Goal: Check status: Check status

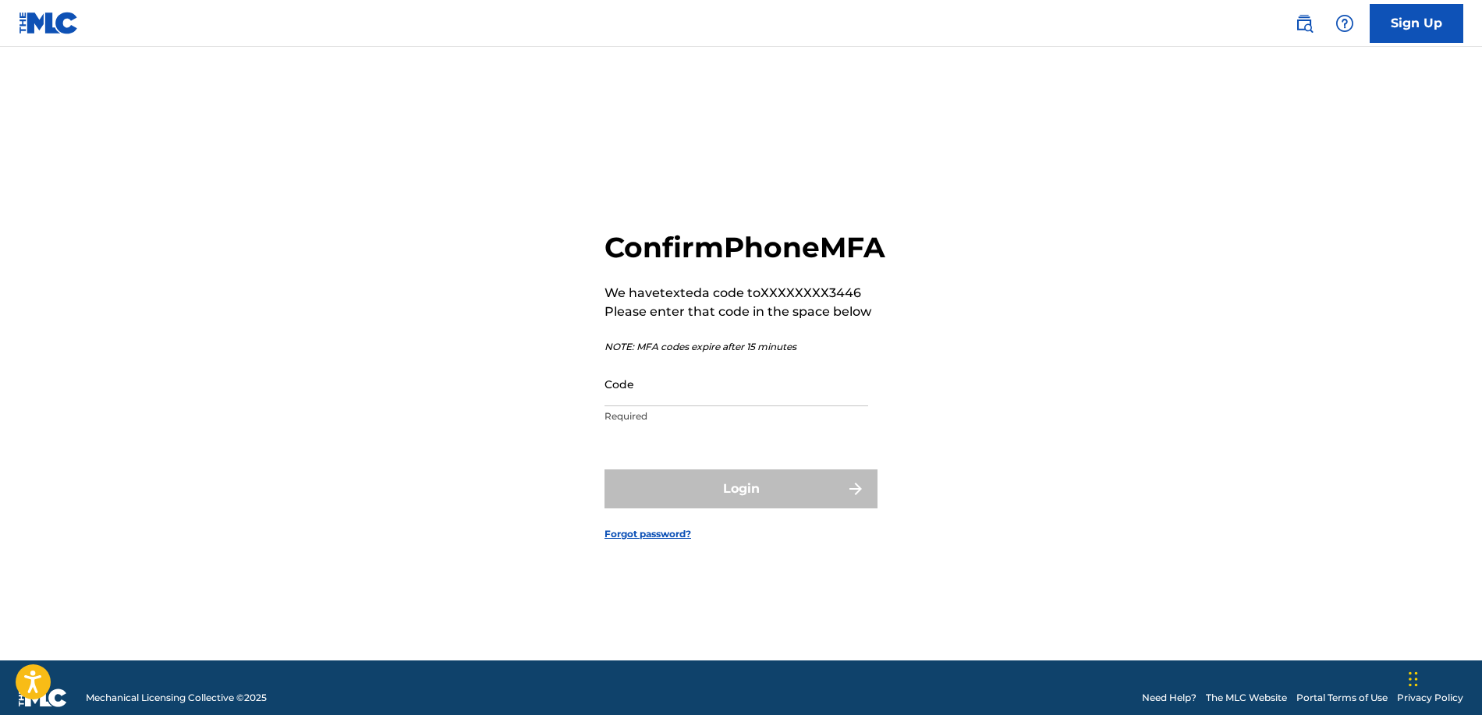
click at [793, 406] on input "Code" at bounding box center [737, 384] width 264 height 44
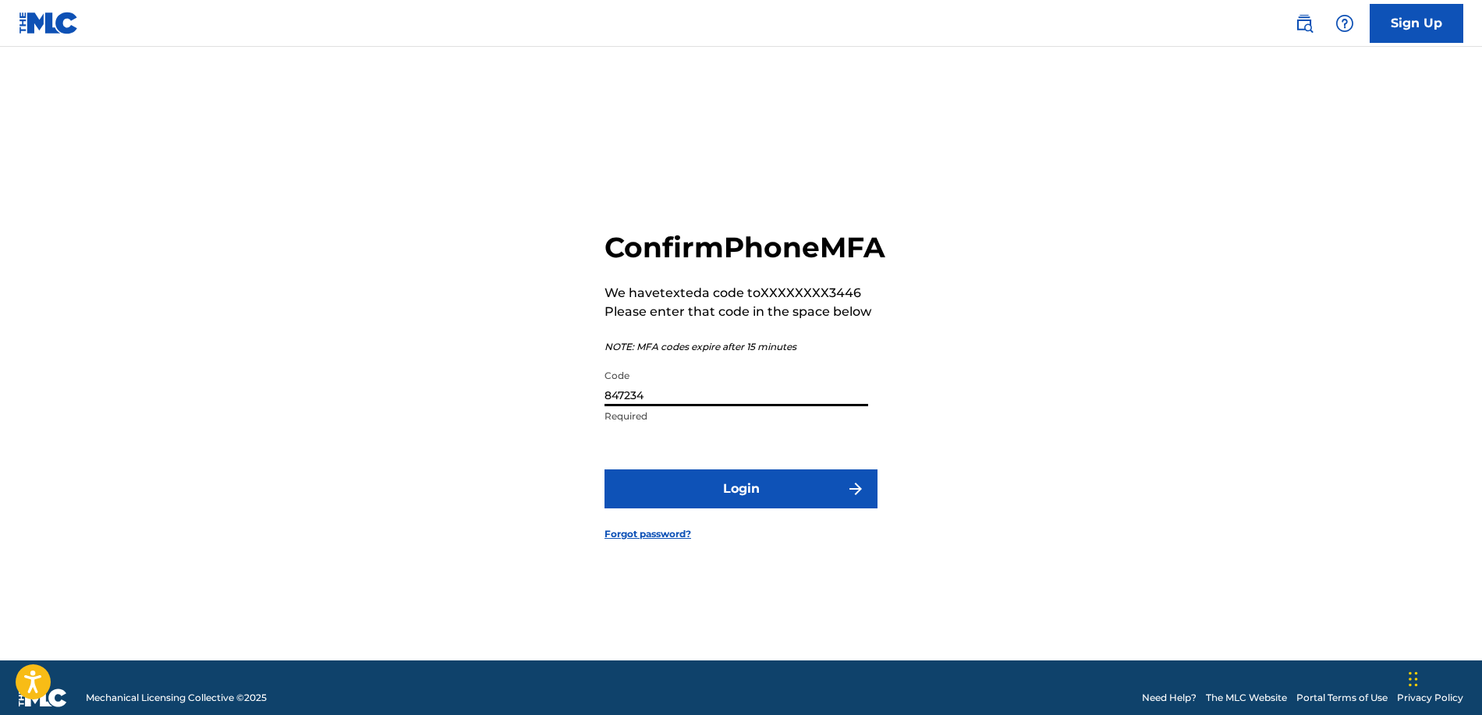
type input "847234"
click at [813, 493] on button "Login" at bounding box center [741, 489] width 273 height 39
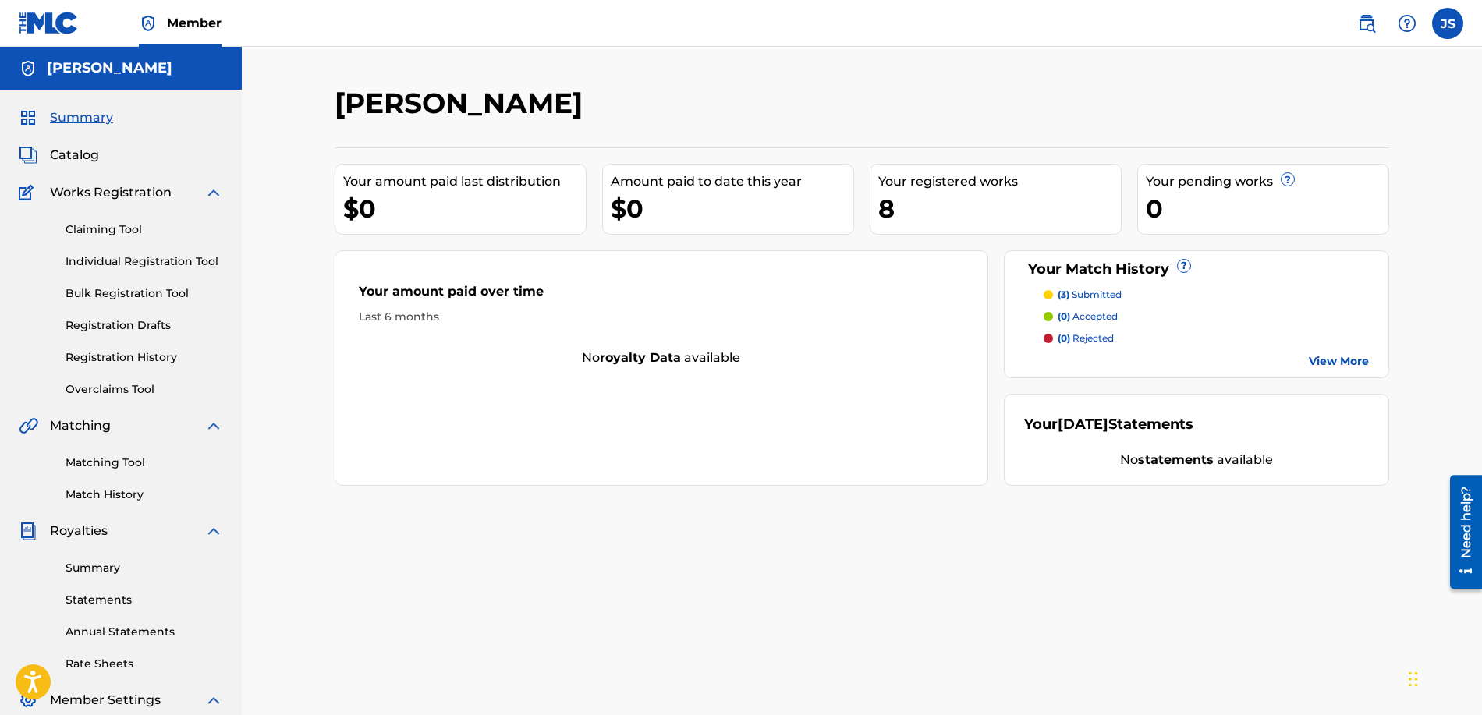
click at [79, 462] on link "Matching Tool" at bounding box center [145, 463] width 158 height 16
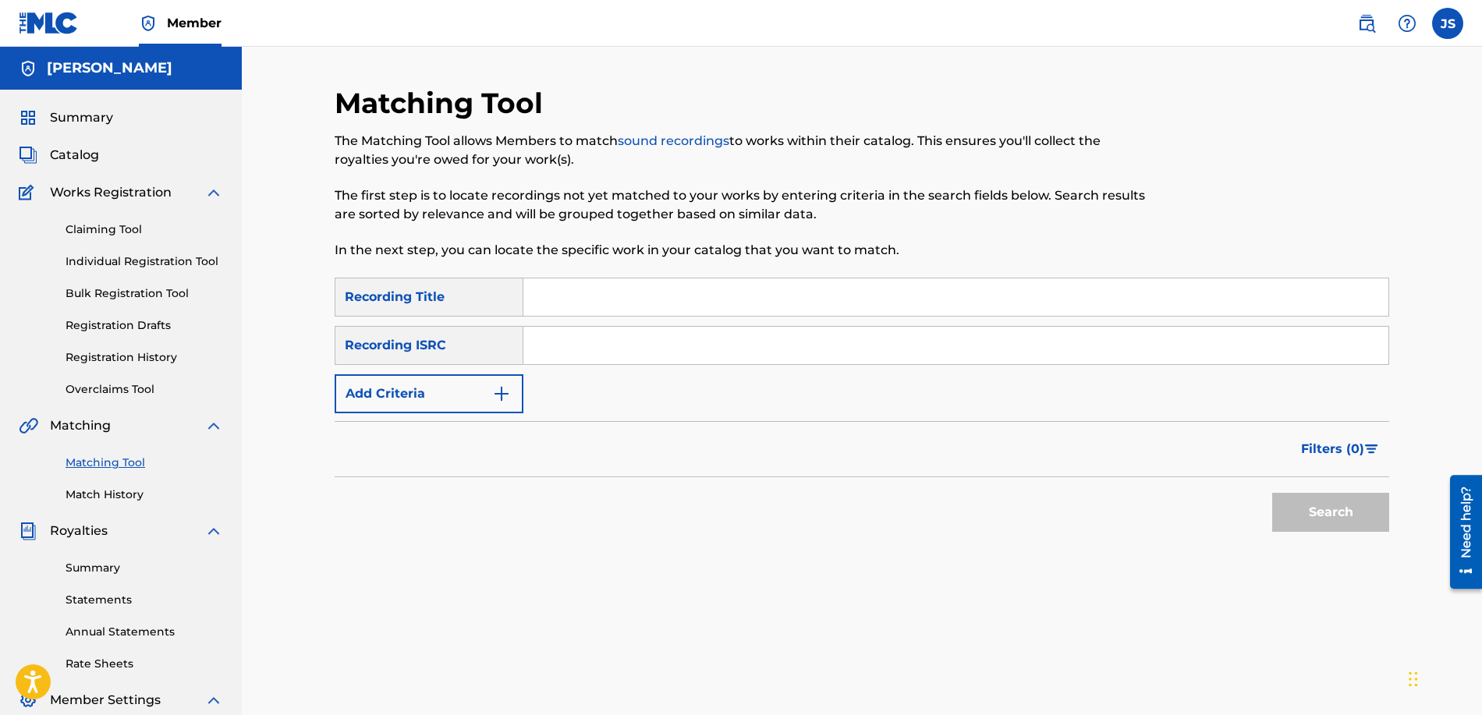
click at [128, 488] on link "Match History" at bounding box center [145, 495] width 158 height 16
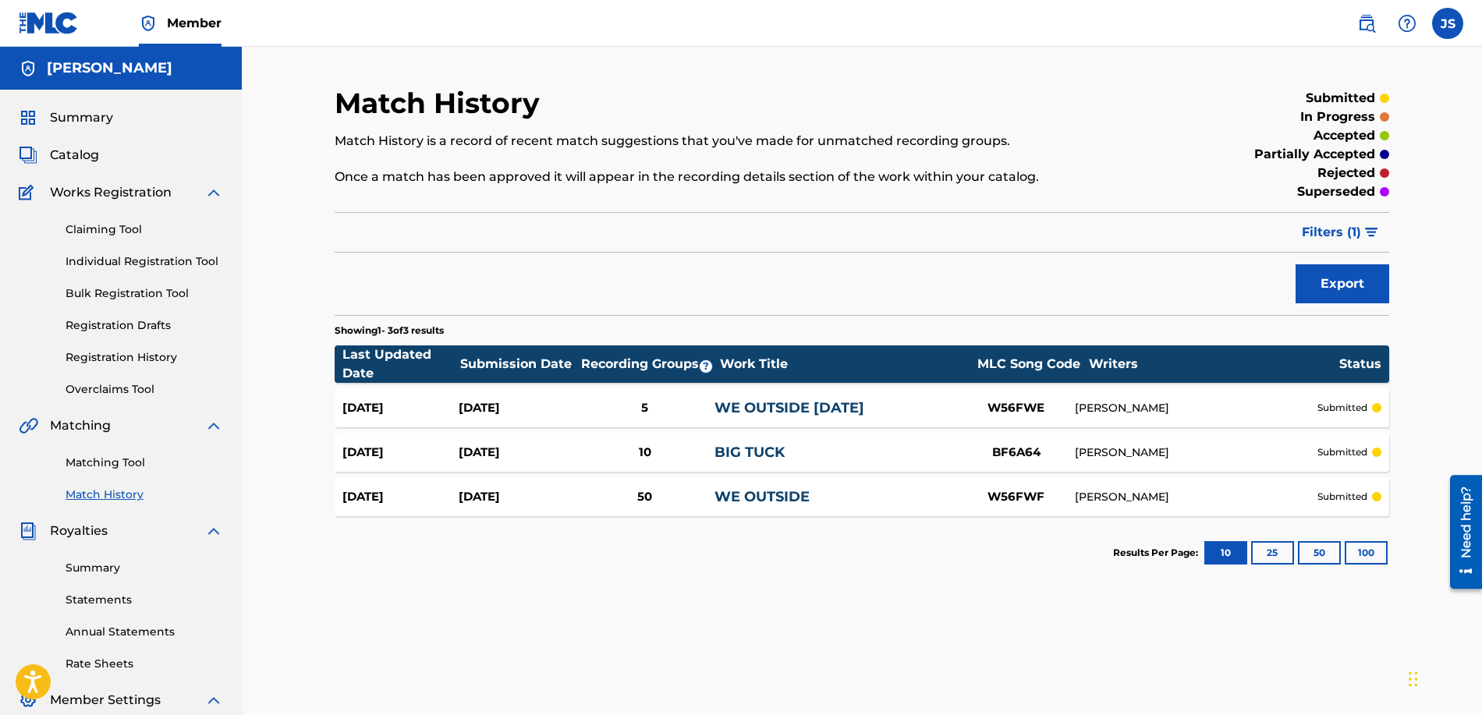
click at [1114, 428] on section "Last Updated Date Submission Date Recording Groups ? Work Title MLC Song Code W…" at bounding box center [862, 427] width 1055 height 179
click at [1114, 416] on div "[PERSON_NAME]" at bounding box center [1196, 408] width 243 height 16
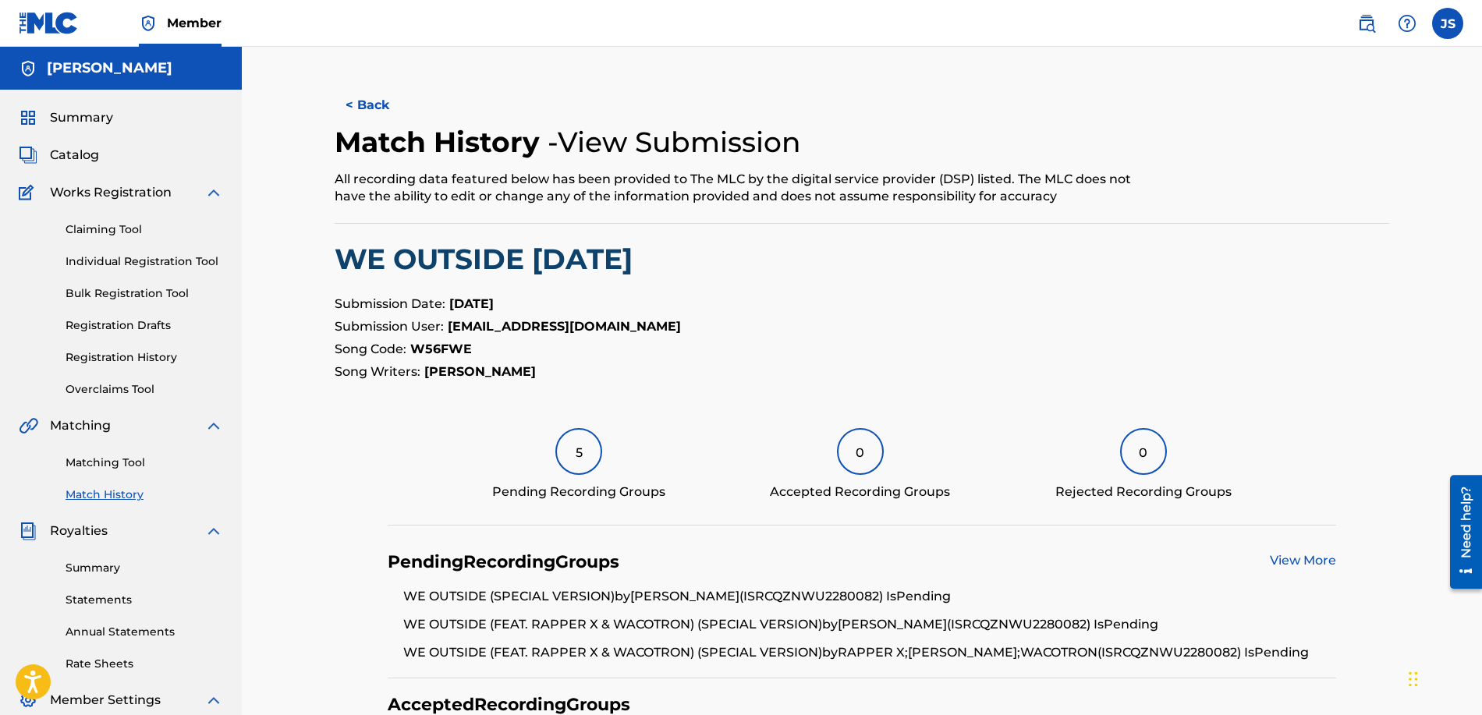
scroll to position [135, 0]
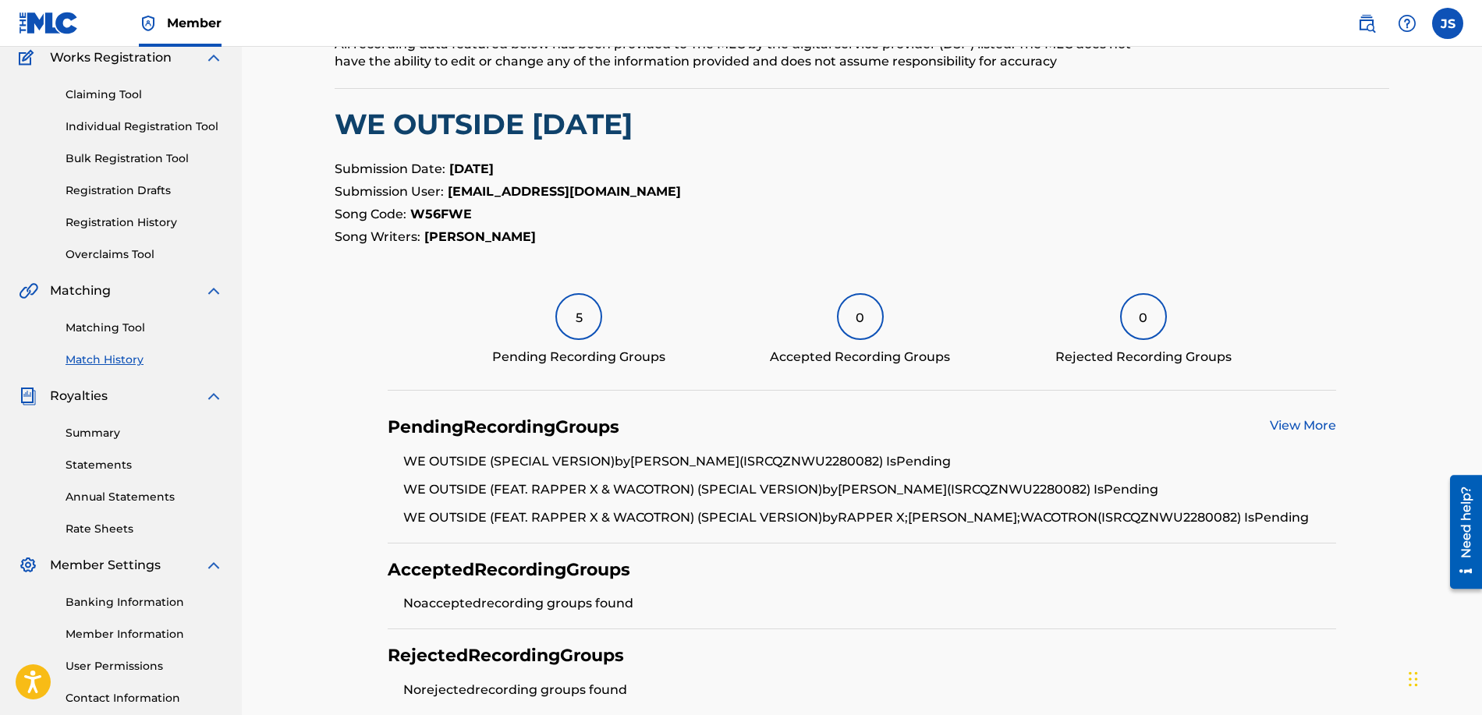
click at [1311, 424] on link "View More" at bounding box center [1303, 425] width 66 height 15
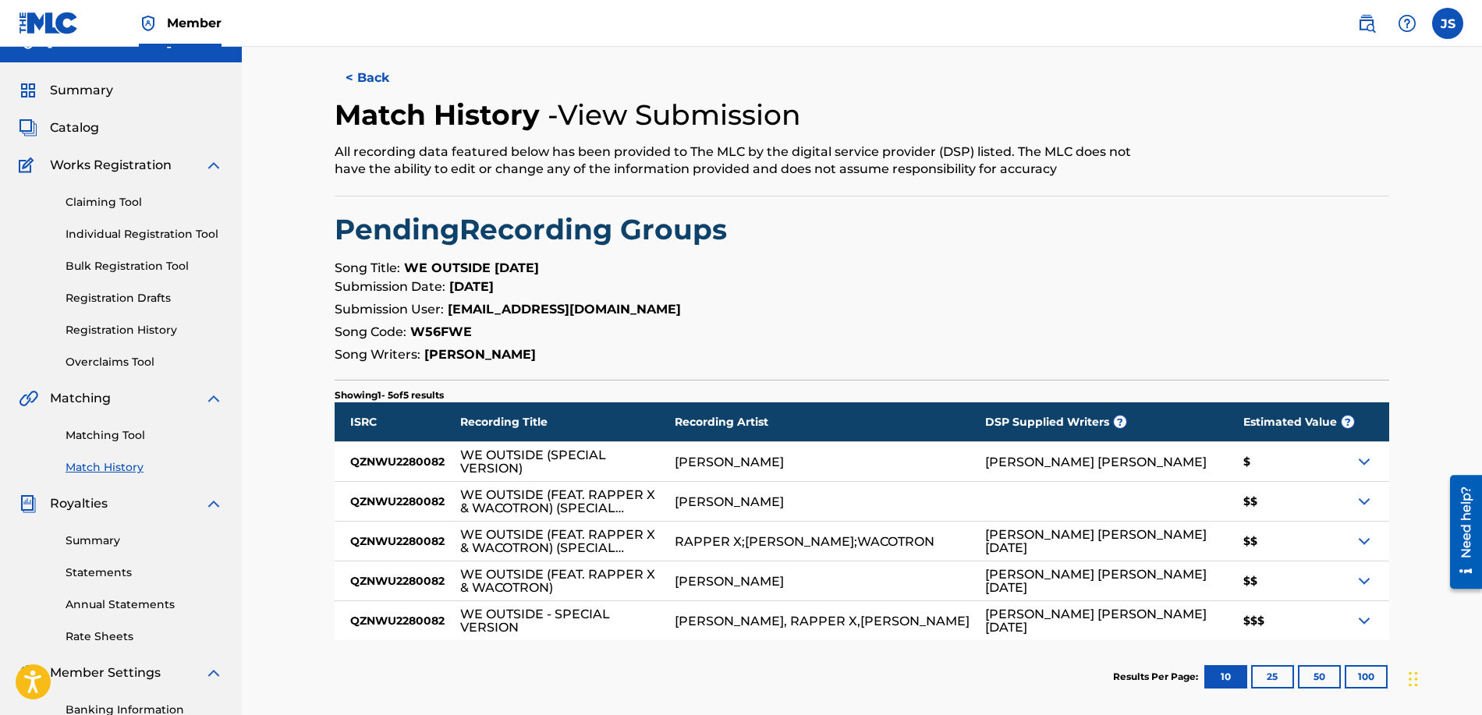
scroll to position [30, 0]
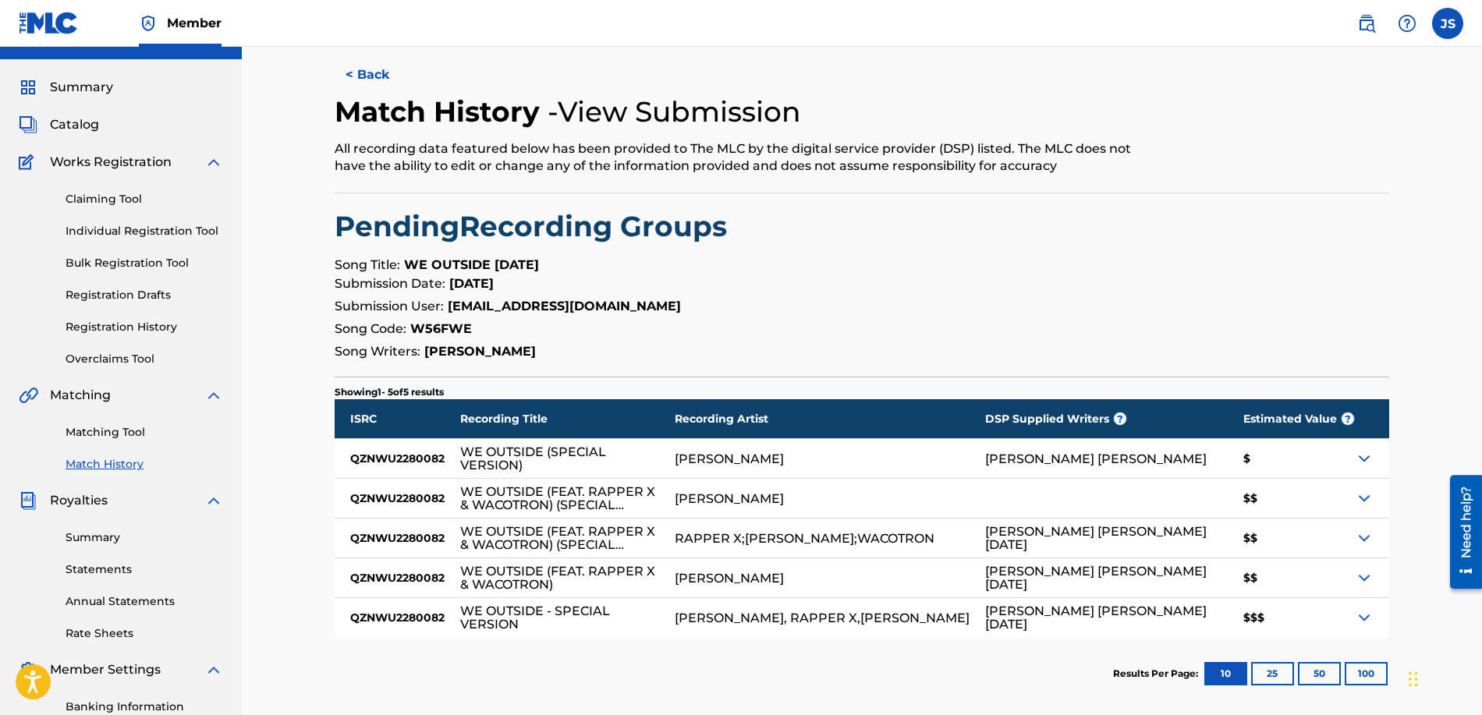
click at [1359, 614] on img at bounding box center [1364, 618] width 19 height 19
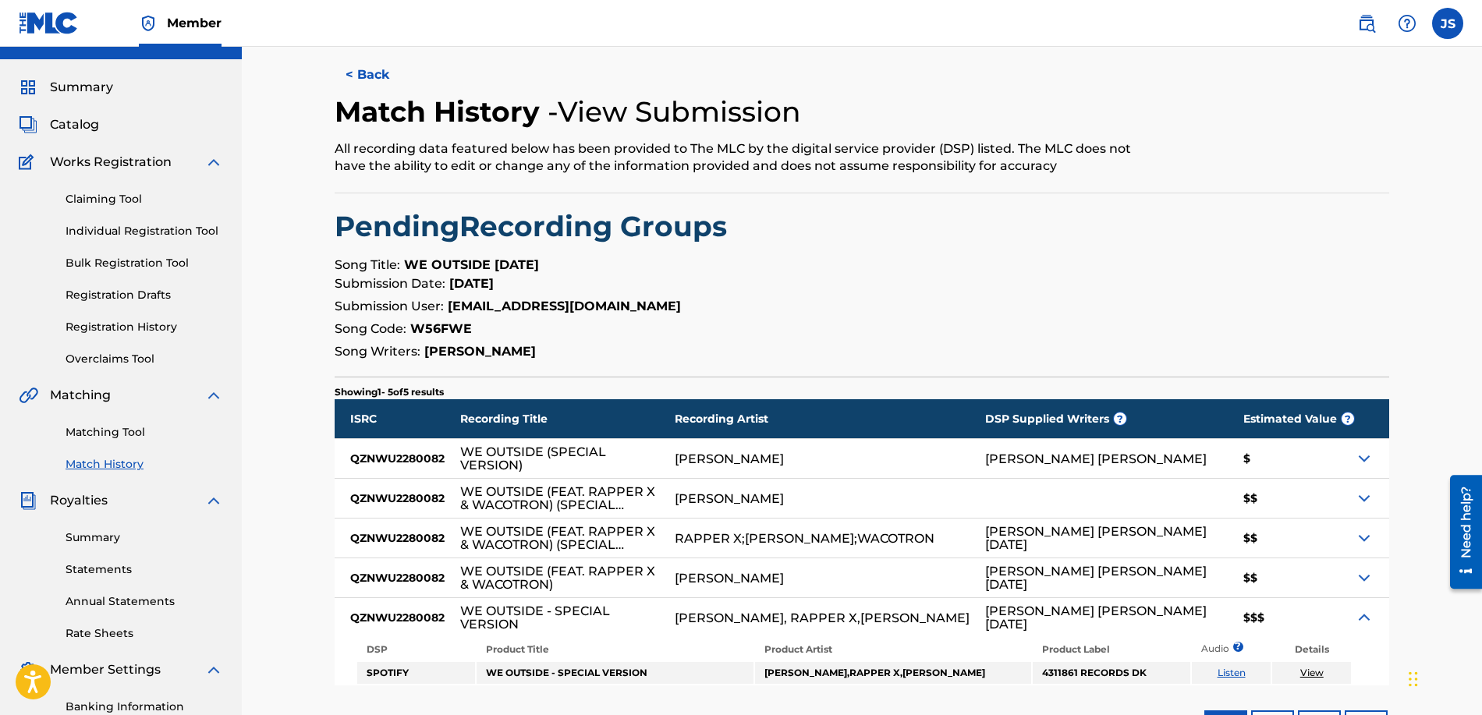
scroll to position [142, 0]
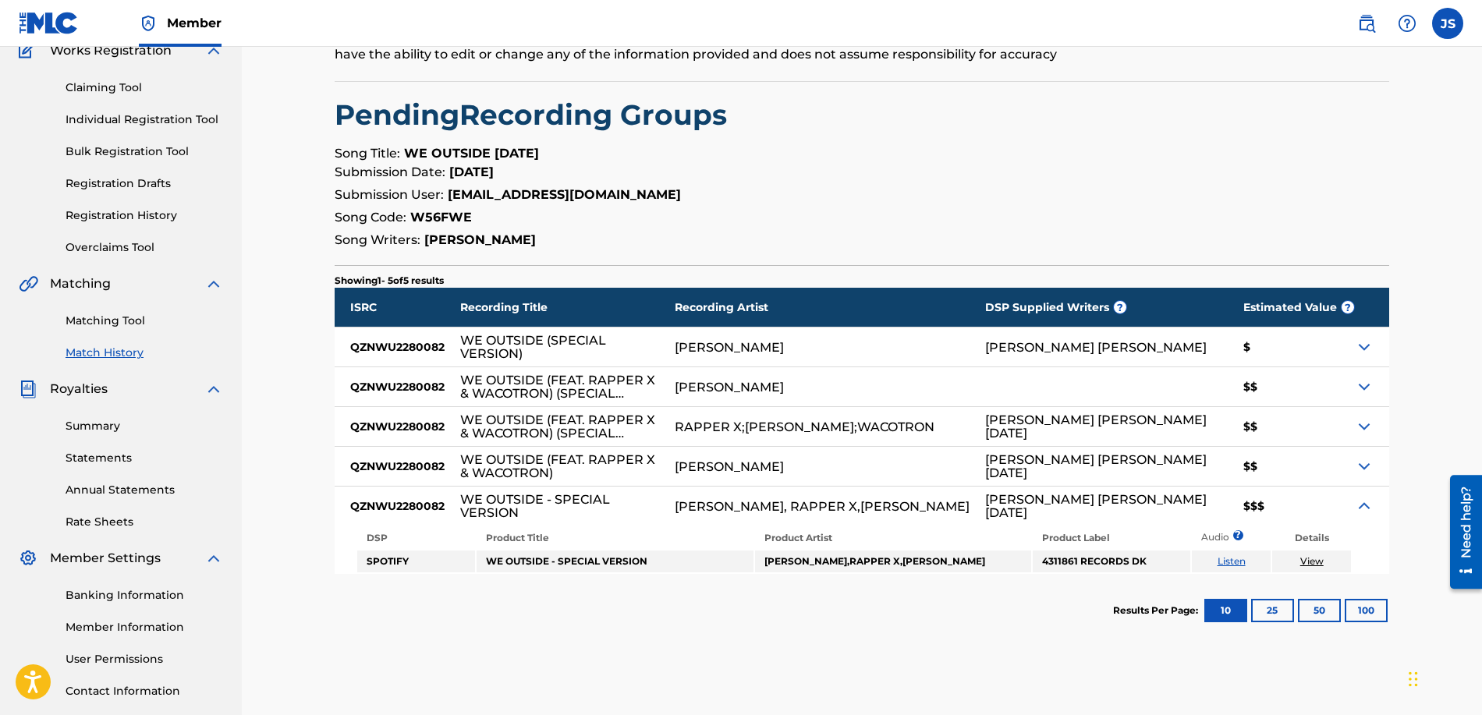
click at [1370, 509] on img at bounding box center [1364, 506] width 19 height 19
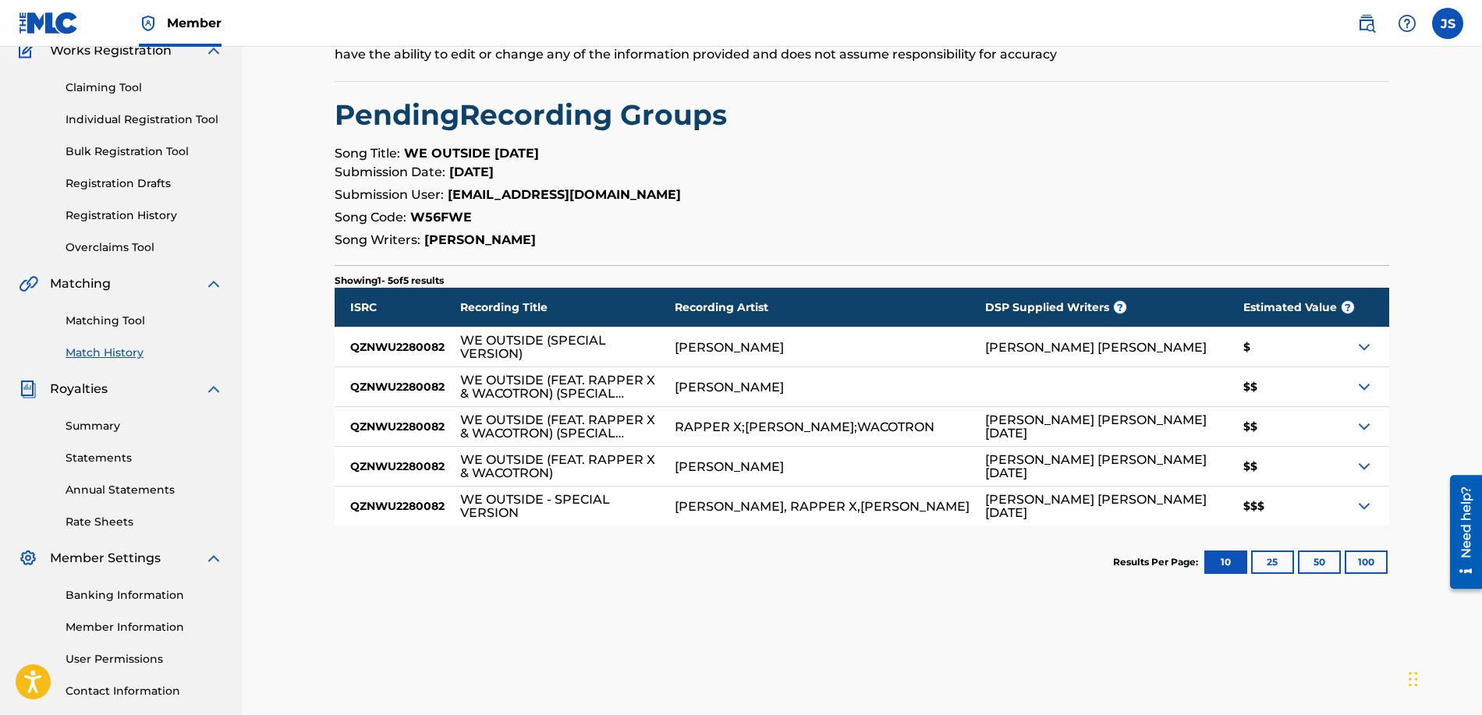
scroll to position [0, 0]
